Goal: Transaction & Acquisition: Purchase product/service

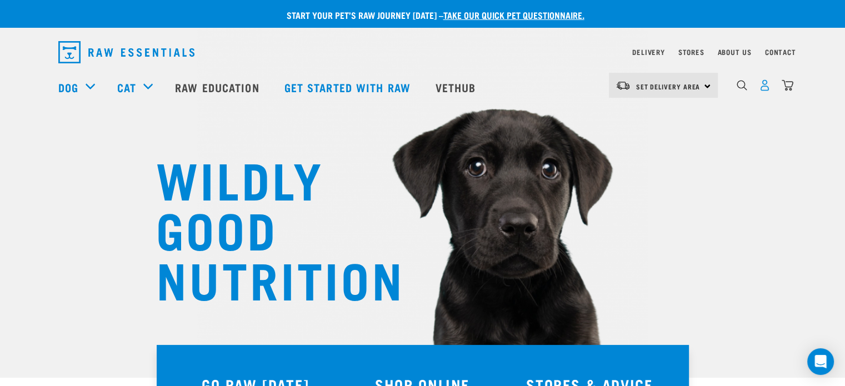
click at [764, 88] on img "dropdown navigation" at bounding box center [765, 85] width 12 height 12
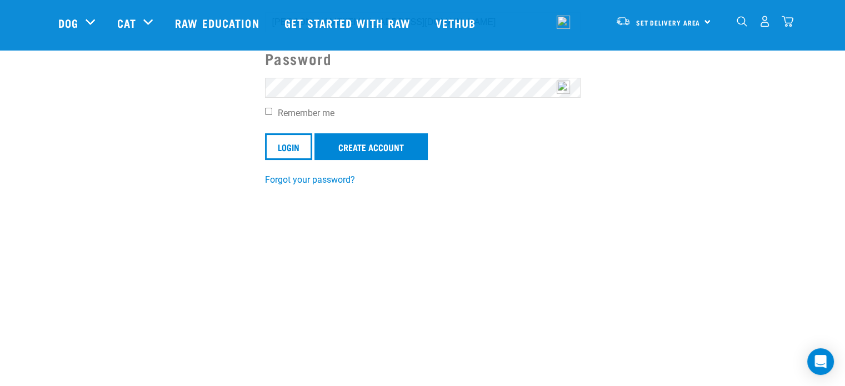
scroll to position [167, 0]
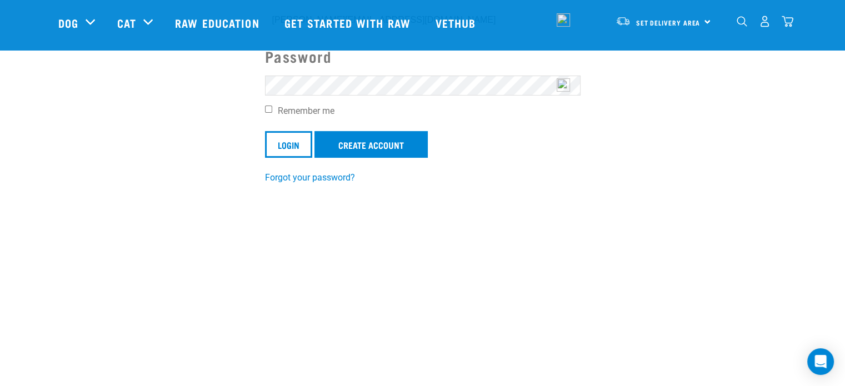
click at [266, 109] on input "Remember me" at bounding box center [268, 109] width 7 height 7
checkbox input "true"
click at [284, 137] on input "Login" at bounding box center [288, 144] width 47 height 27
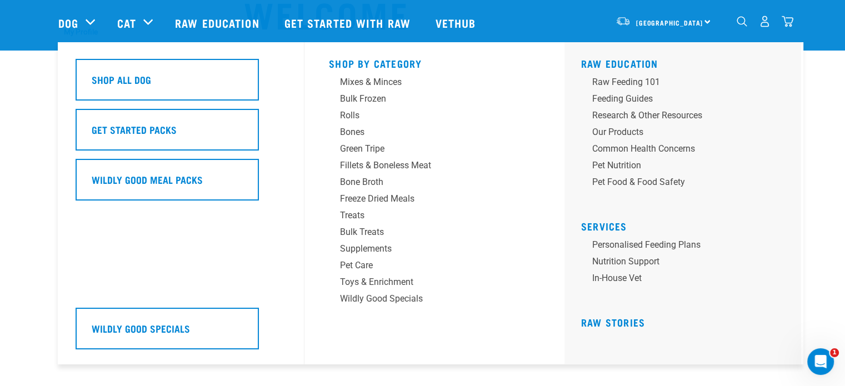
scroll to position [51, 0]
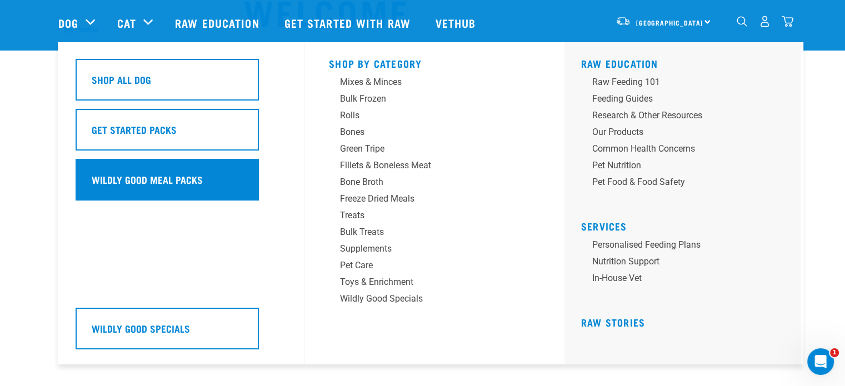
click at [182, 180] on h5 "Wildly Good Meal Packs" at bounding box center [147, 179] width 111 height 14
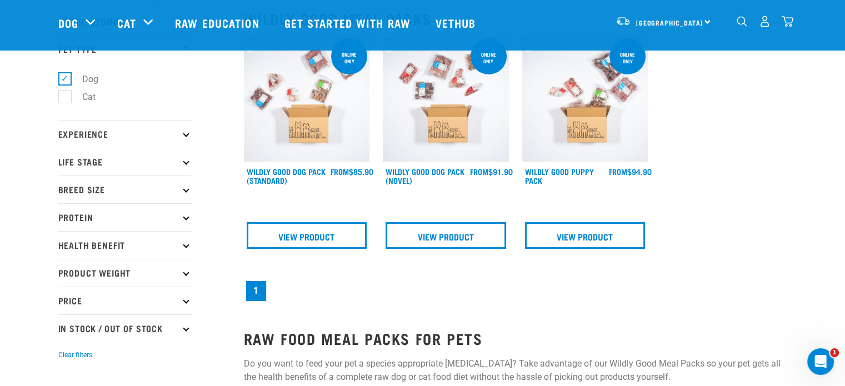
scroll to position [44, 0]
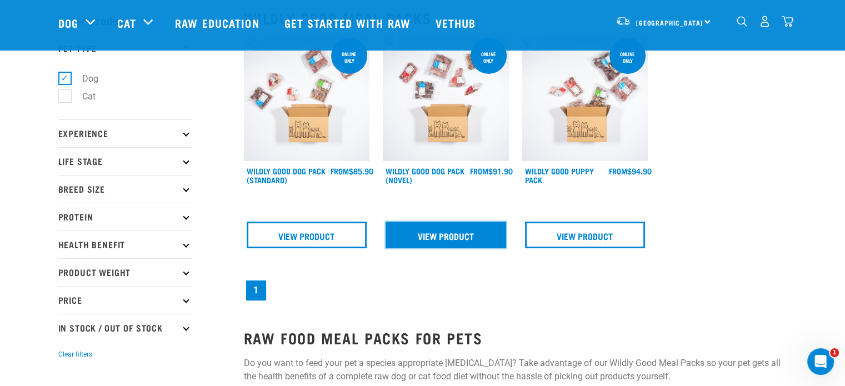
click at [434, 232] on link "View Product" at bounding box center [445, 235] width 120 height 27
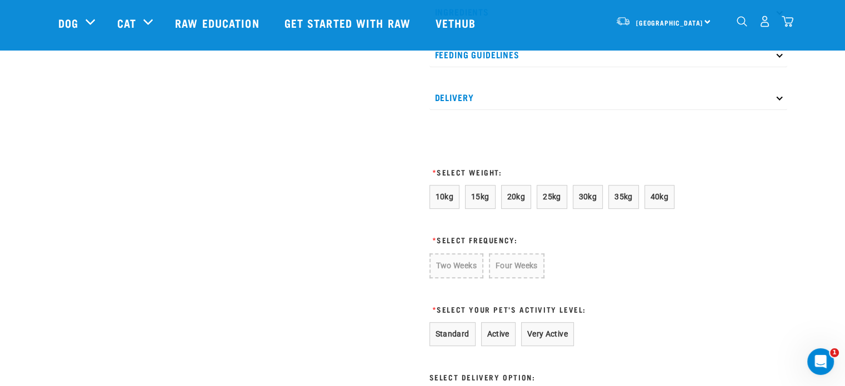
scroll to position [559, 0]
click at [523, 200] on span "20kg" at bounding box center [516, 195] width 18 height 9
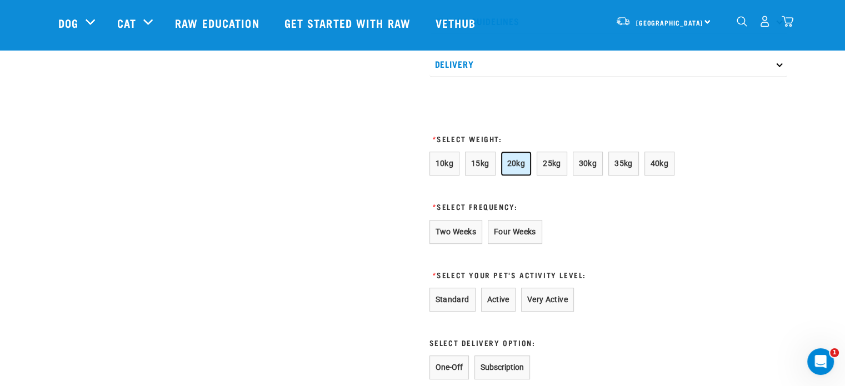
scroll to position [595, 0]
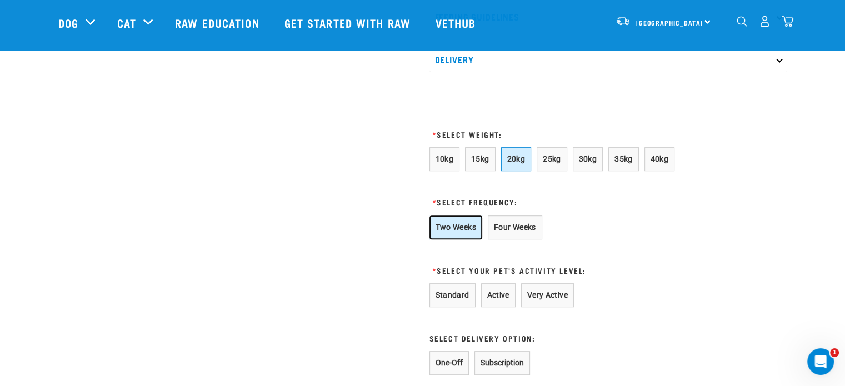
click at [464, 239] on button "Two Weeks" at bounding box center [455, 227] width 53 height 24
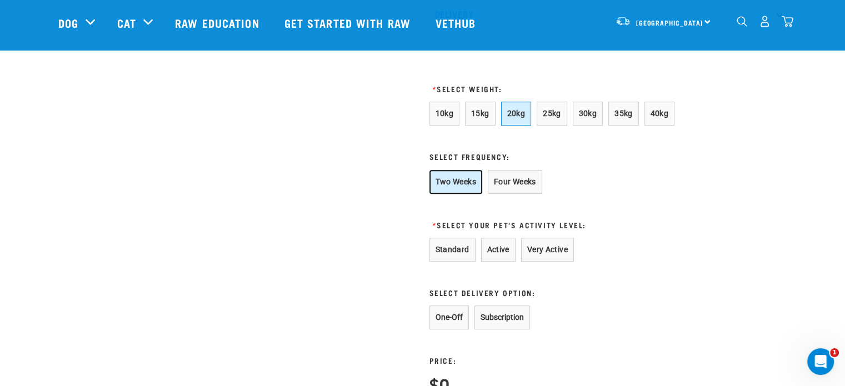
scroll to position [653, 0]
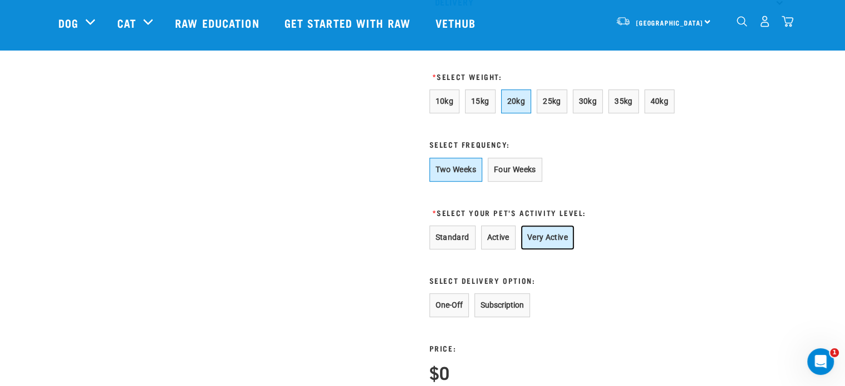
click at [538, 248] on button "Very Active" at bounding box center [547, 237] width 53 height 24
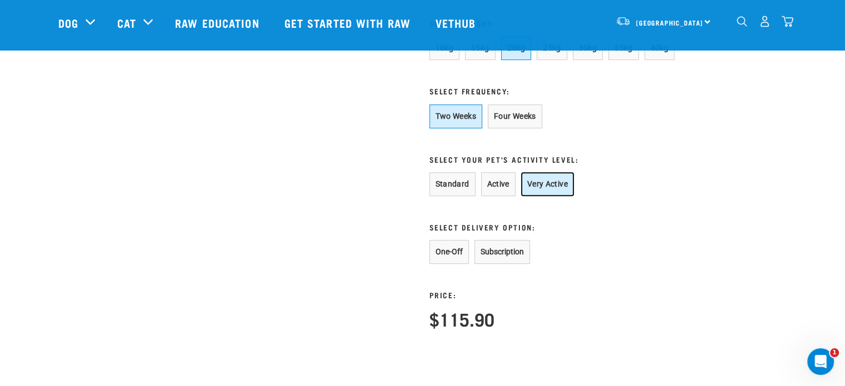
scroll to position [710, 0]
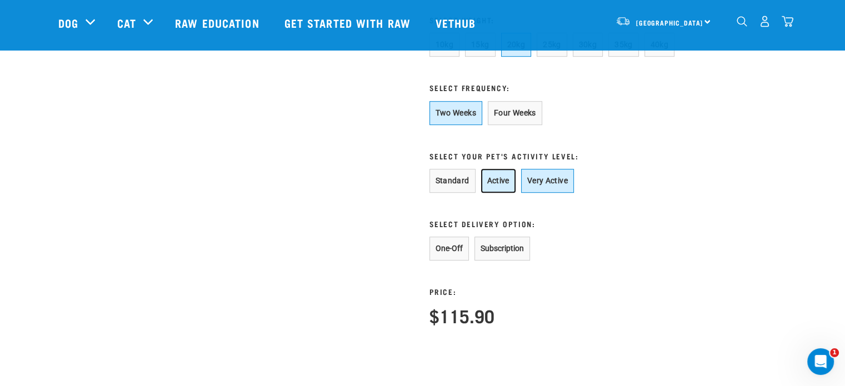
click at [503, 190] on button "Active" at bounding box center [498, 181] width 34 height 24
click at [534, 193] on button "Very Active" at bounding box center [547, 181] width 53 height 24
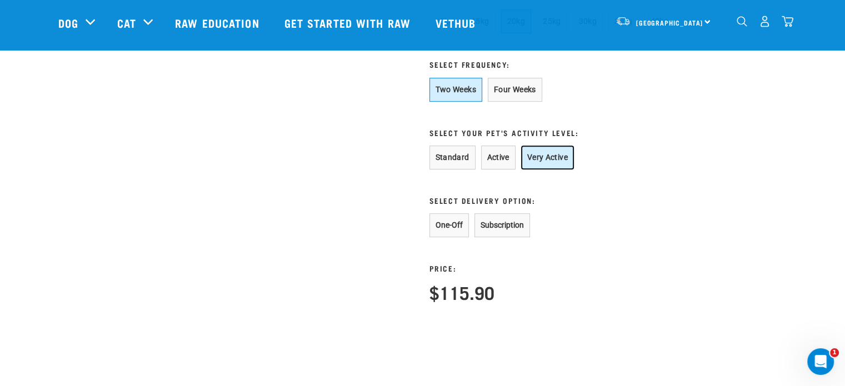
scroll to position [733, 0]
click at [443, 233] on button "One-Off" at bounding box center [448, 225] width 39 height 24
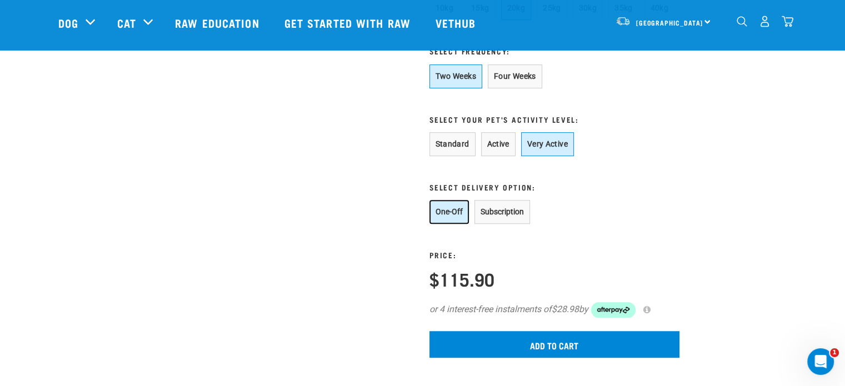
scroll to position [747, 0]
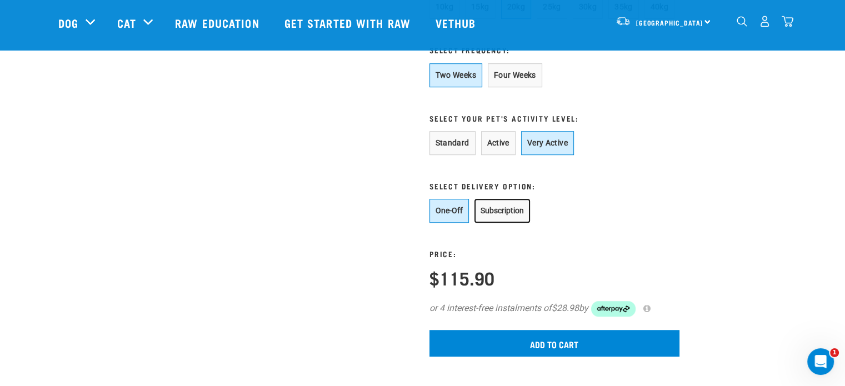
click at [492, 223] on button "Subscription" at bounding box center [502, 211] width 56 height 24
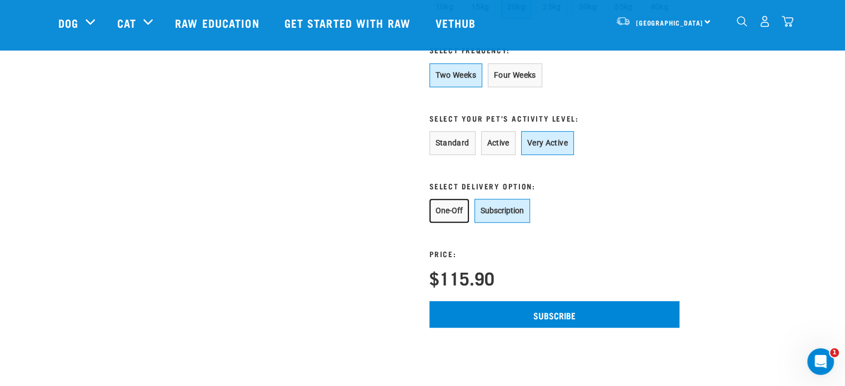
click at [455, 223] on button "One-Off" at bounding box center [448, 211] width 39 height 24
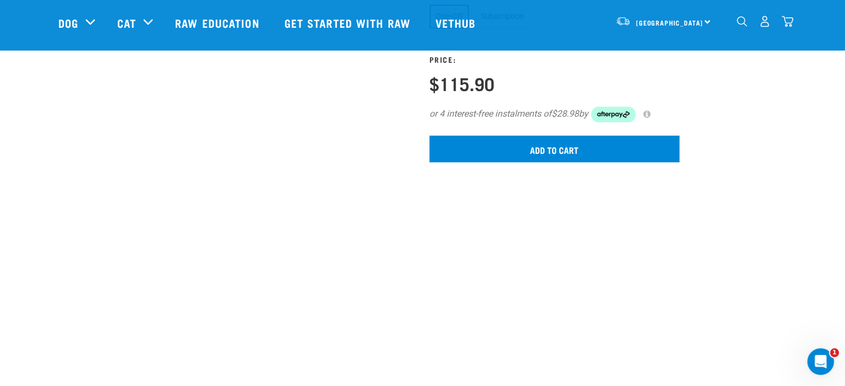
scroll to position [943, 0]
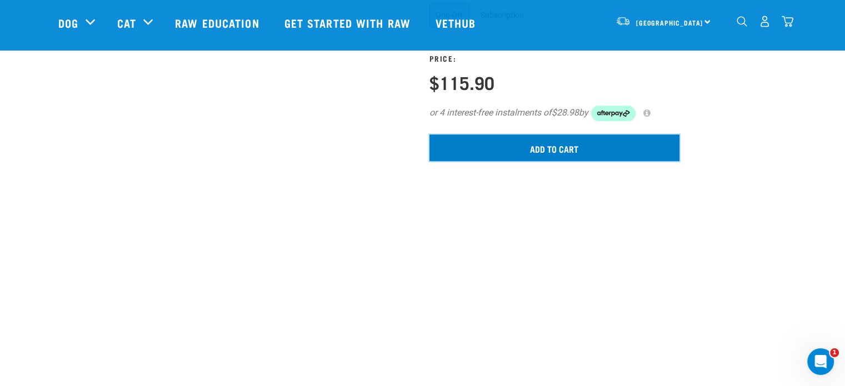
click at [510, 161] on input "Add to cart" at bounding box center [554, 147] width 250 height 27
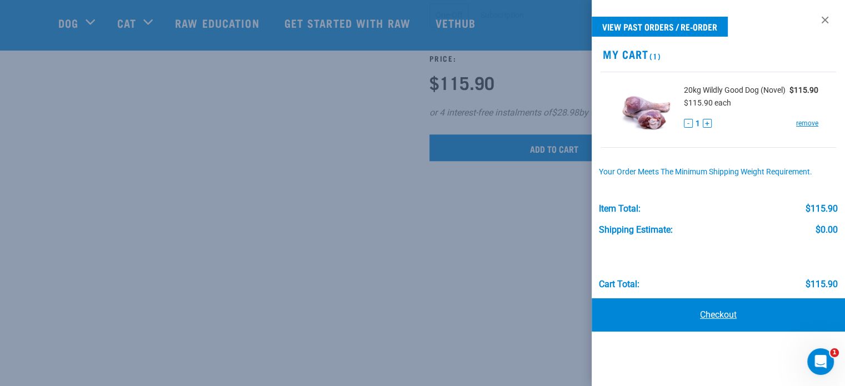
click at [740, 310] on link "Checkout" at bounding box center [717, 314] width 253 height 33
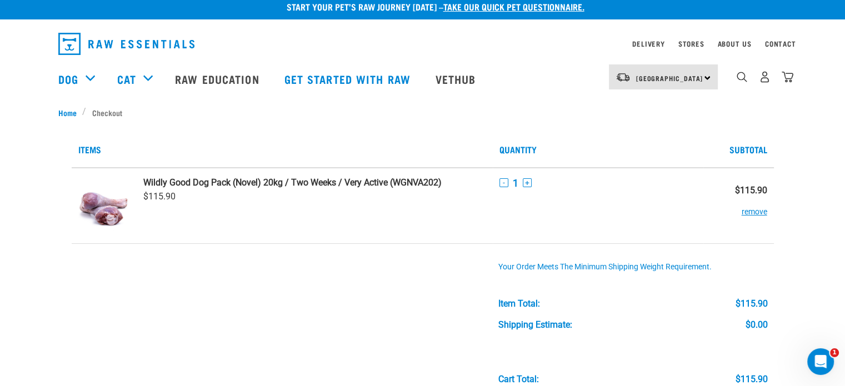
scroll to position [9, 0]
click at [365, 181] on strong "Wildly Good Dog Pack (Novel) 20kg / Two Weeks / Very Active (WGNVA202)" at bounding box center [292, 182] width 298 height 11
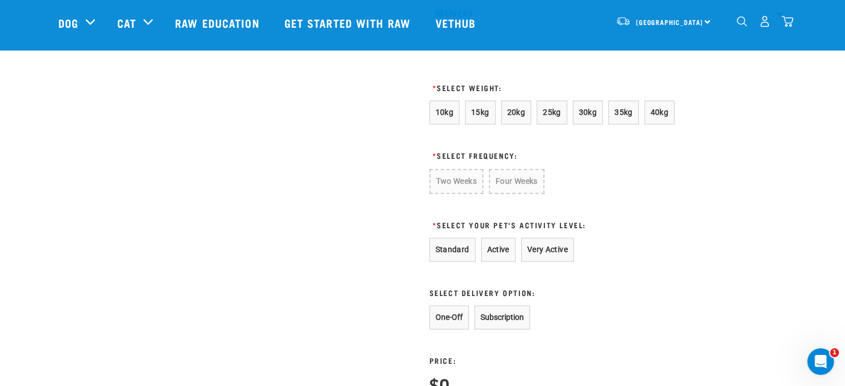
scroll to position [643, 0]
click at [787, 20] on img "dropdown navigation" at bounding box center [787, 22] width 12 height 12
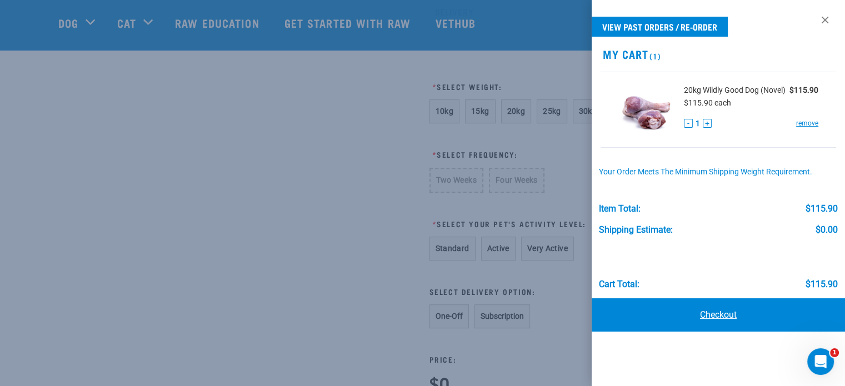
click at [750, 313] on link "Checkout" at bounding box center [717, 314] width 253 height 33
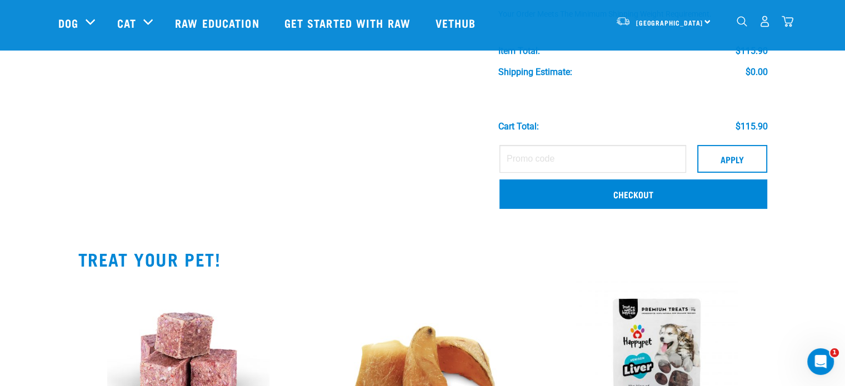
scroll to position [188, 0]
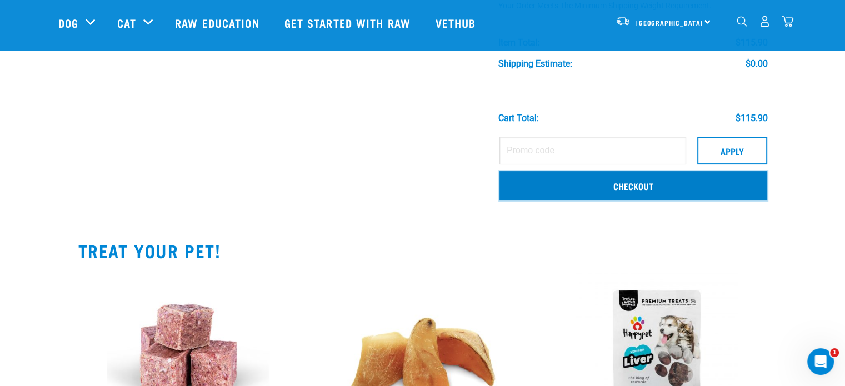
click at [601, 185] on link "Checkout" at bounding box center [633, 185] width 268 height 29
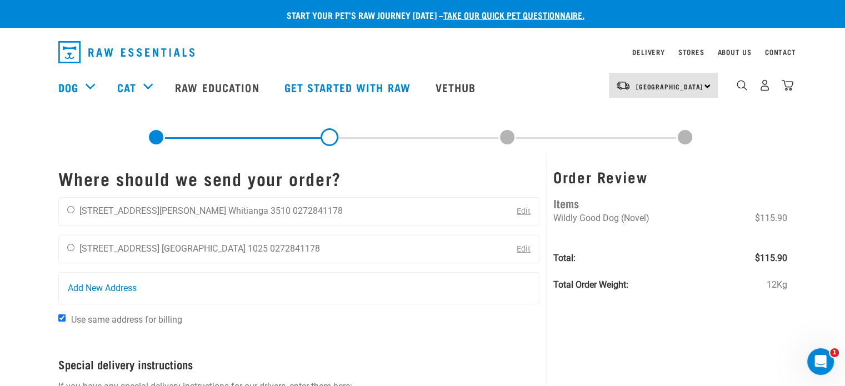
click at [281, 212] on div "[PERSON_NAME] [STREET_ADDRESS][PERSON_NAME] [GEOGRAPHIC_DATA] 3510 0272841178 E…" at bounding box center [298, 211] width 481 height 29
click at [69, 206] on input "radio" at bounding box center [70, 209] width 7 height 7
radio input "true"
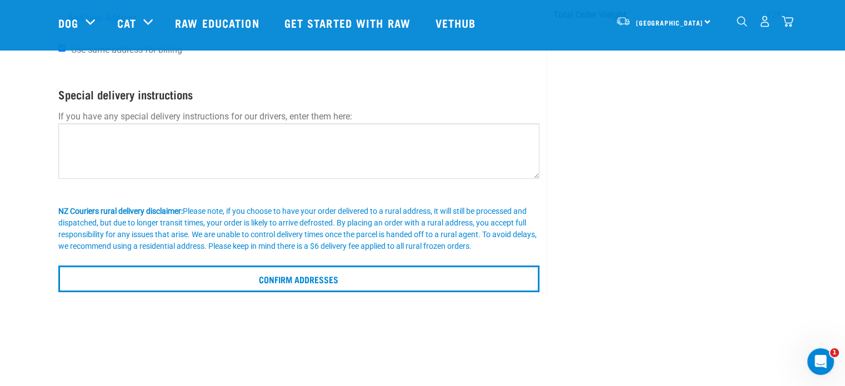
scroll to position [193, 0]
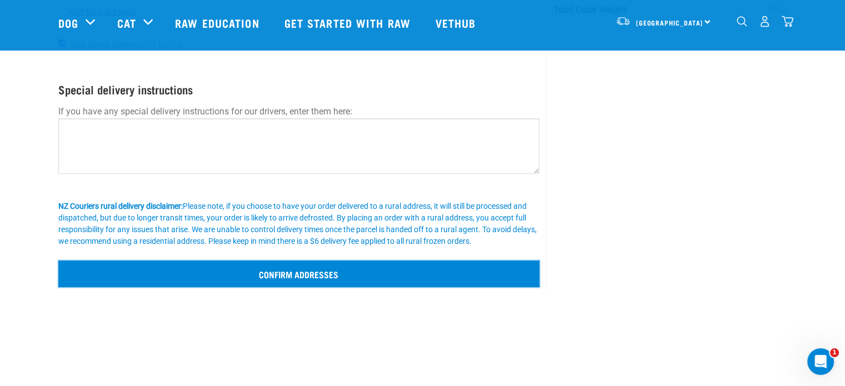
click at [94, 270] on input "Confirm addresses" at bounding box center [298, 273] width 481 height 27
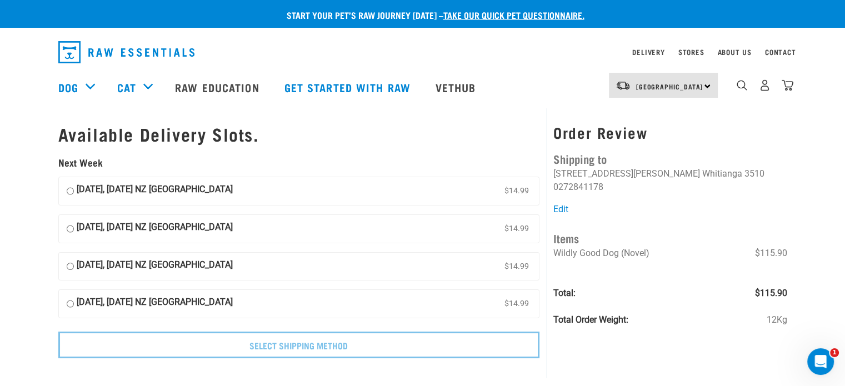
click at [69, 189] on input "02 September, Tuesday NZ Couriers North Island $14.99" at bounding box center [70, 191] width 7 height 17
radio input "true"
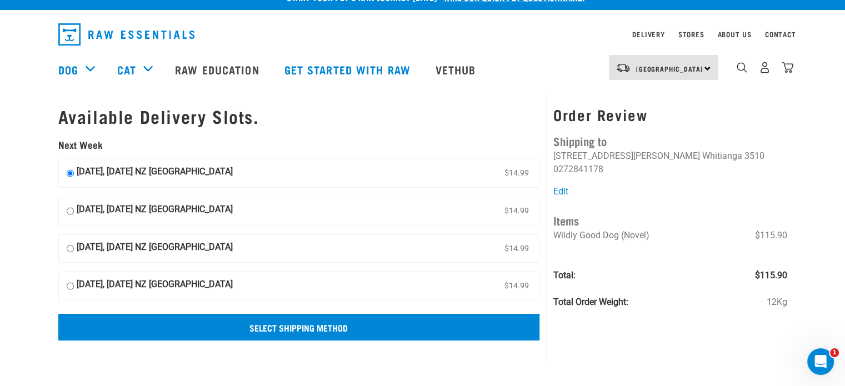
scroll to position [17, 0]
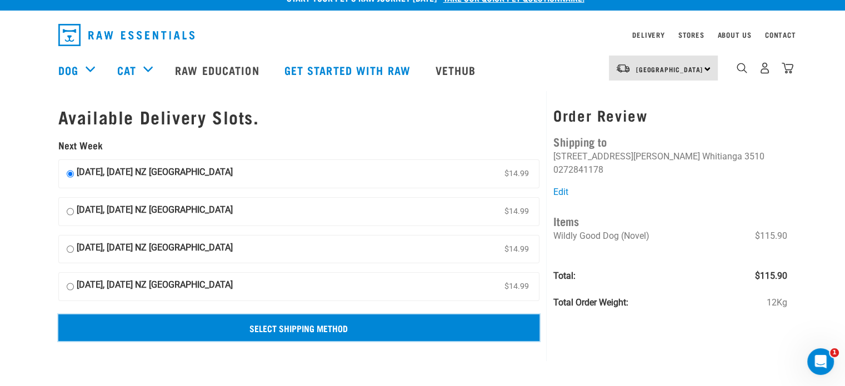
click at [340, 332] on input "Select Shipping Method" at bounding box center [298, 327] width 481 height 27
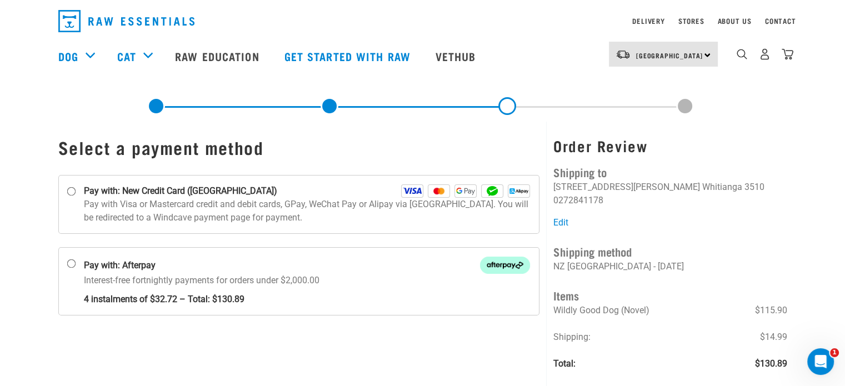
scroll to position [31, 0]
click at [313, 187] on div "Pay with: New Credit Card ([GEOGRAPHIC_DATA])" at bounding box center [307, 190] width 446 height 13
click at [76, 187] on input "Pay with: New Credit Card ([GEOGRAPHIC_DATA])" at bounding box center [71, 191] width 9 height 9
radio input "true"
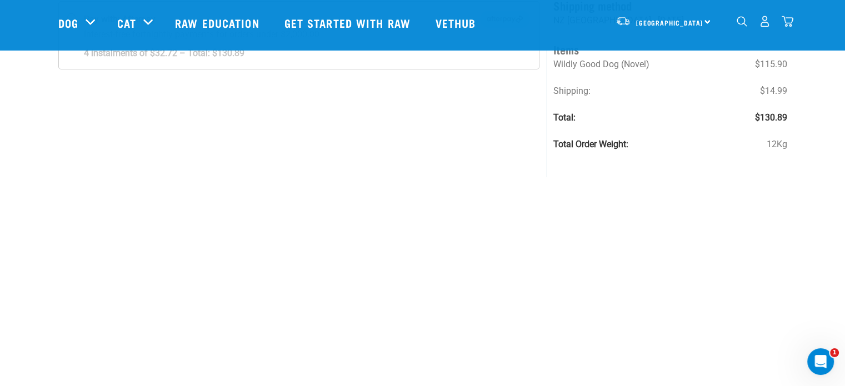
scroll to position [0, 0]
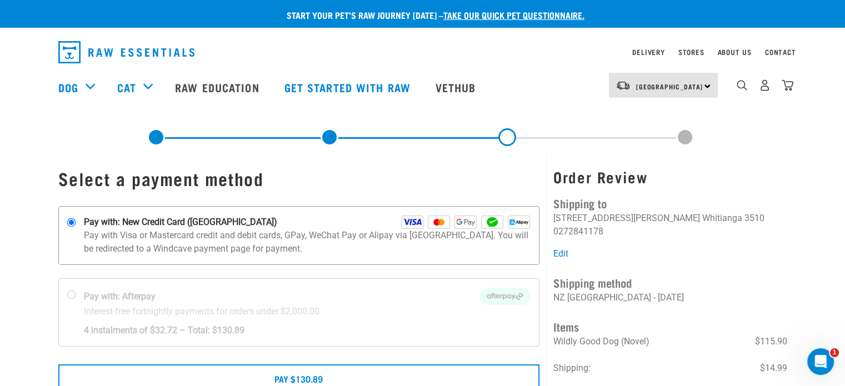
click at [410, 222] on img at bounding box center [412, 221] width 22 height 13
click at [76, 222] on input "Pay with: New Credit Card ([GEOGRAPHIC_DATA])" at bounding box center [71, 222] width 9 height 9
click at [410, 222] on img at bounding box center [412, 221] width 22 height 13
click at [76, 222] on input "Pay with: New Credit Card ([GEOGRAPHIC_DATA])" at bounding box center [71, 222] width 9 height 9
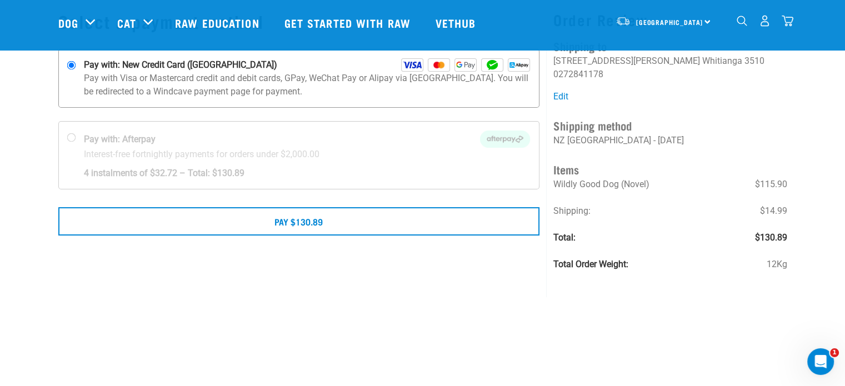
scroll to position [86, 0]
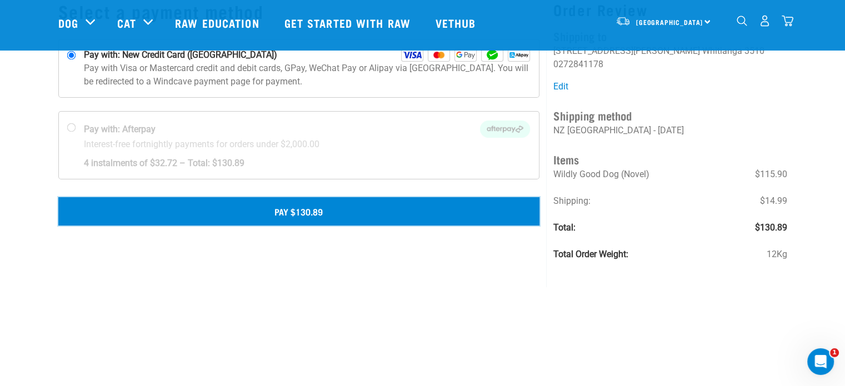
click at [402, 215] on button "Pay $130.89" at bounding box center [298, 211] width 481 height 28
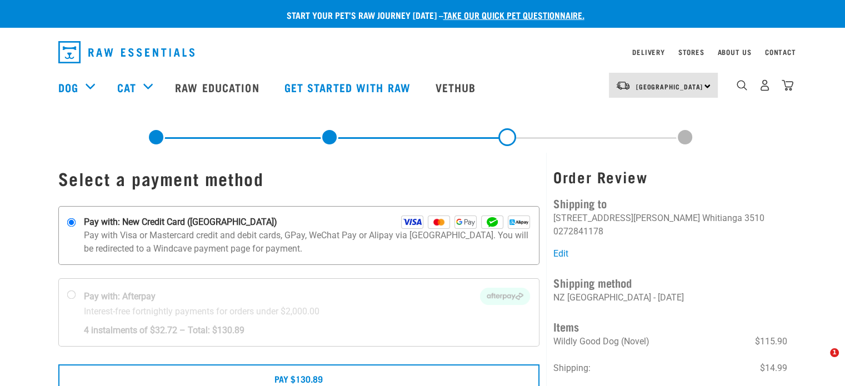
click at [409, 221] on img at bounding box center [412, 221] width 22 height 13
click at [76, 221] on input "Pay with: New Credit Card ([GEOGRAPHIC_DATA])" at bounding box center [71, 222] width 9 height 9
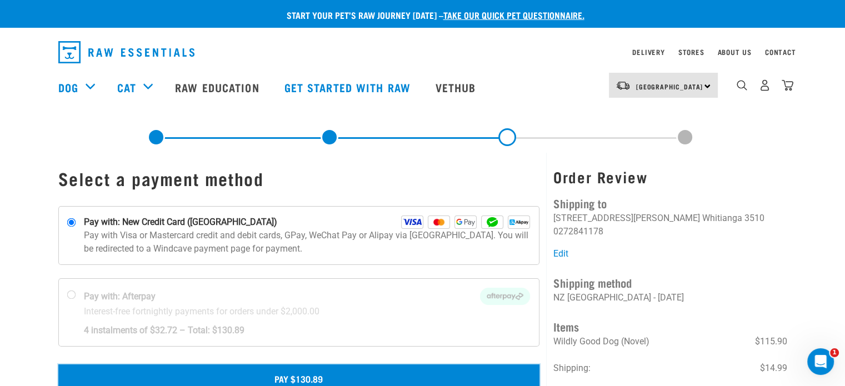
click at [347, 371] on button "Pay $130.89" at bounding box center [298, 378] width 481 height 28
